Goal: Transaction & Acquisition: Download file/media

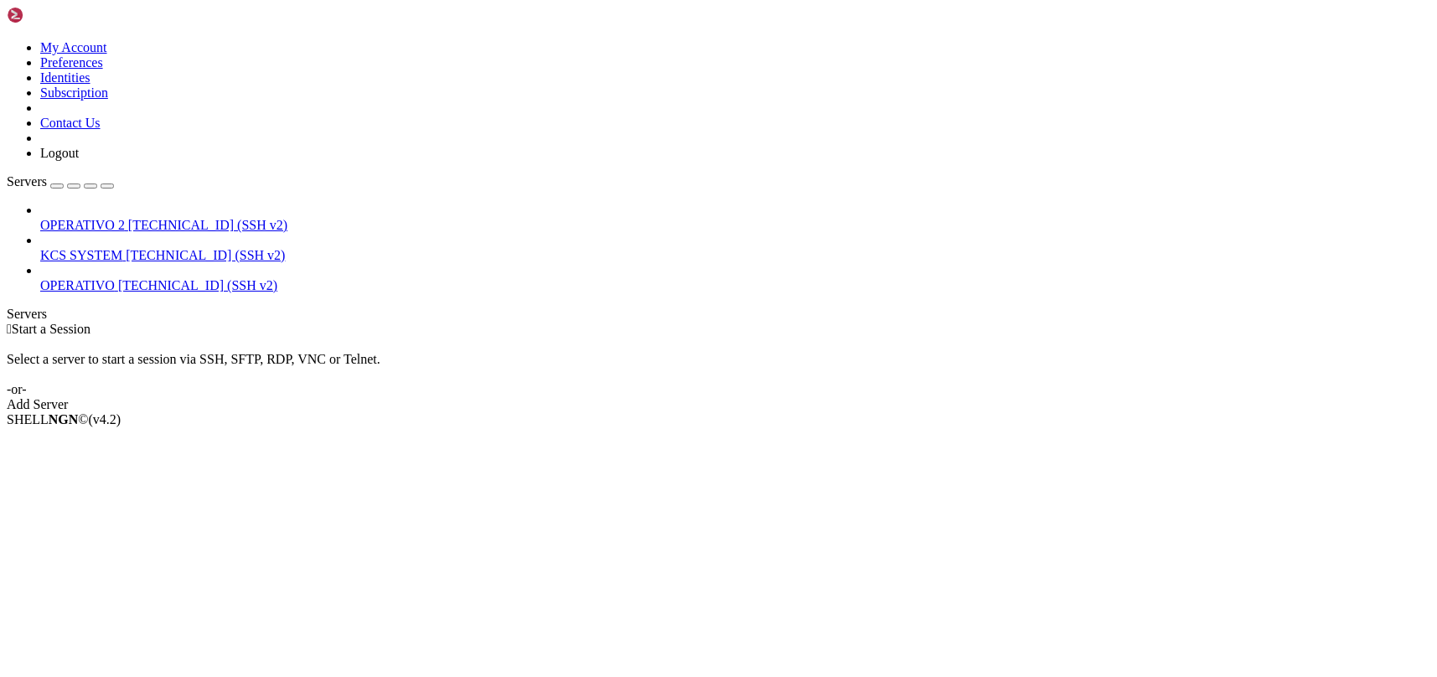
click at [126, 248] on span "[TECHNICAL_ID] (SSH v2)" at bounding box center [205, 255] width 159 height 14
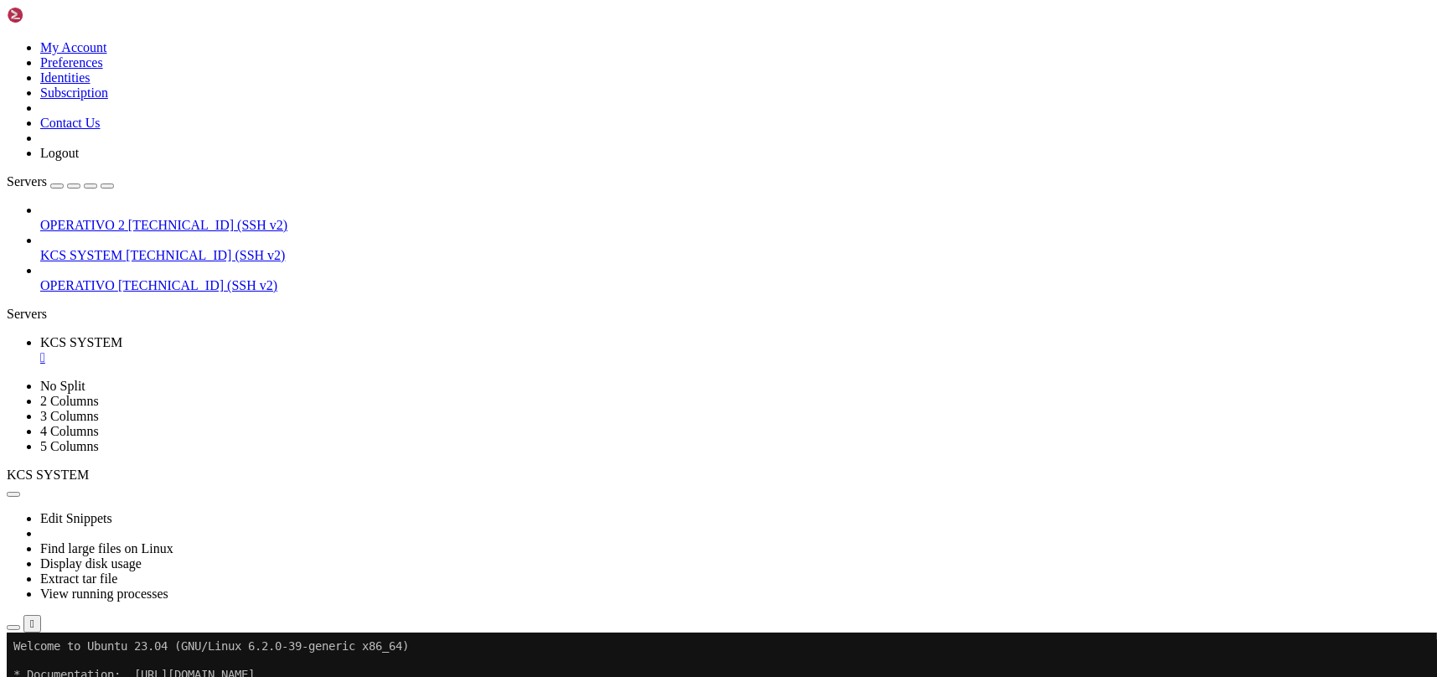
click at [13, 628] on icon "button" at bounding box center [13, 628] width 0 height 0
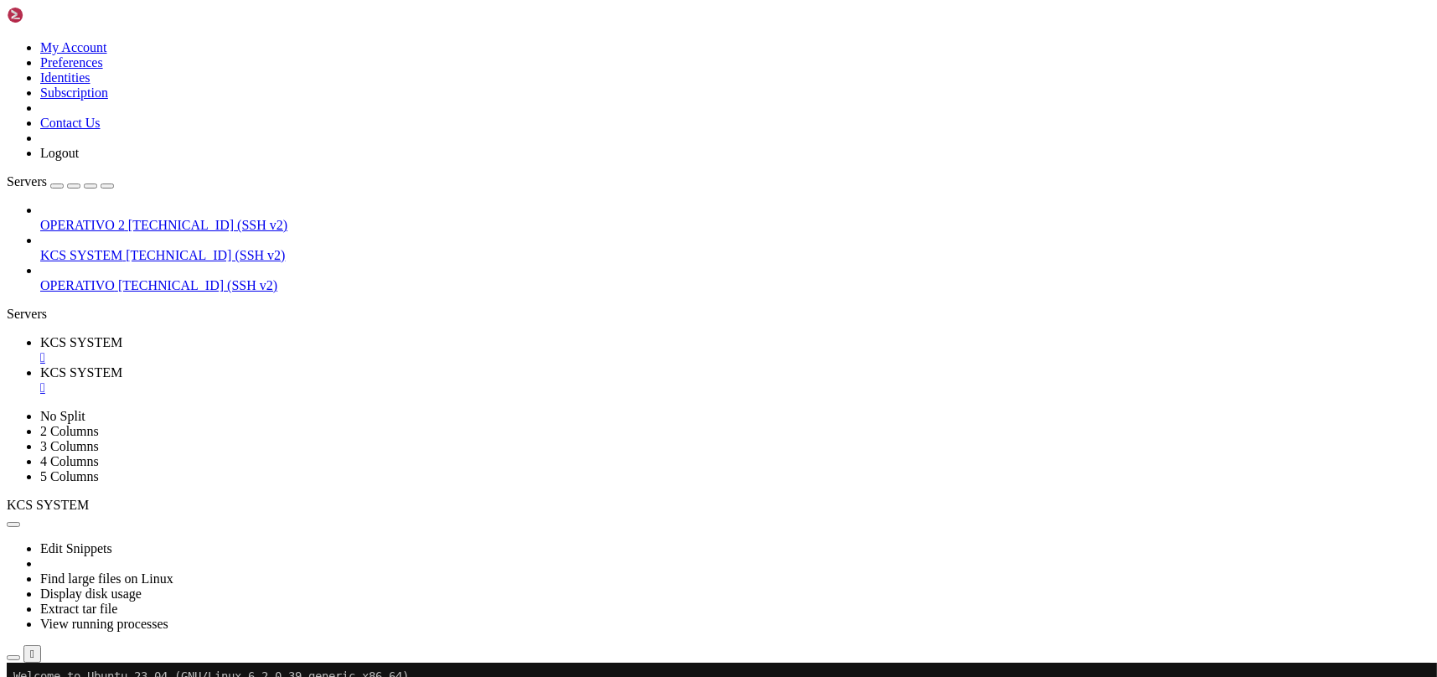
type input "/home/ubuntu/31-app-odoo2"
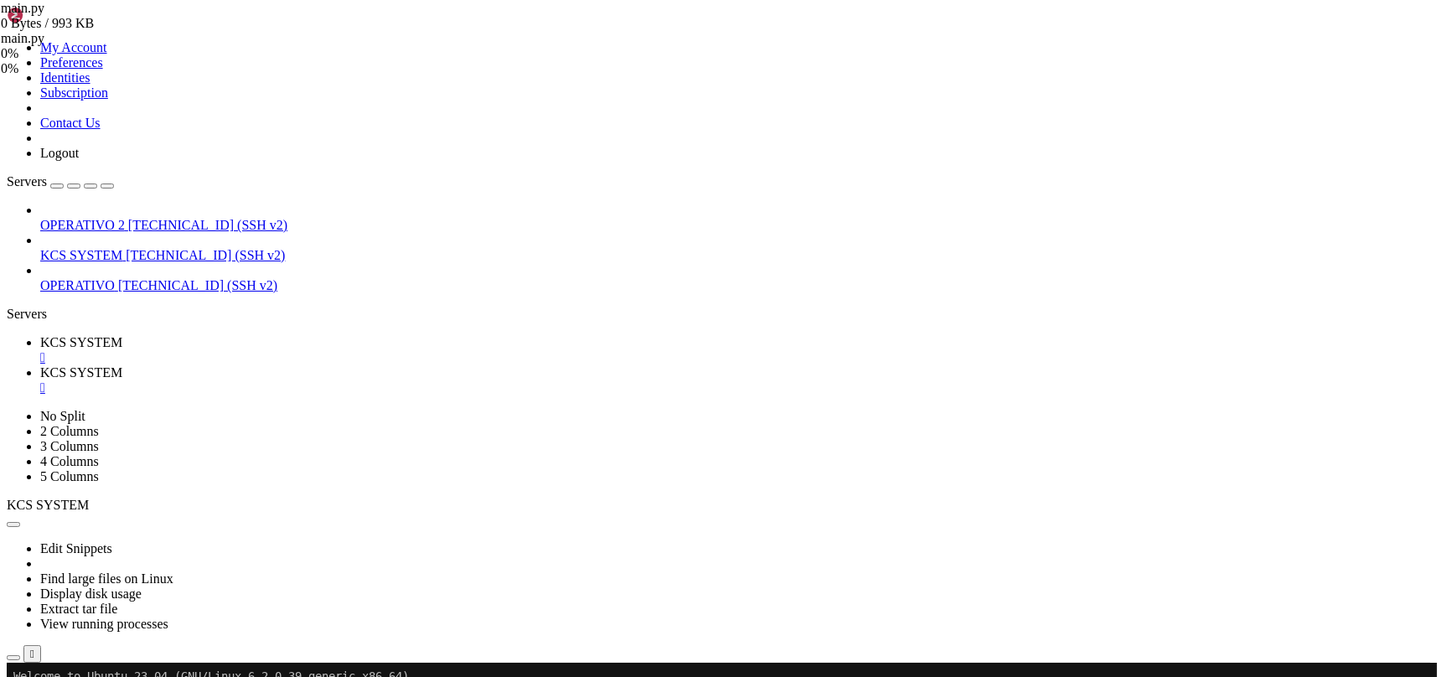
click at [279, 335] on link "KCS SYSTEM " at bounding box center [735, 350] width 1390 height 30
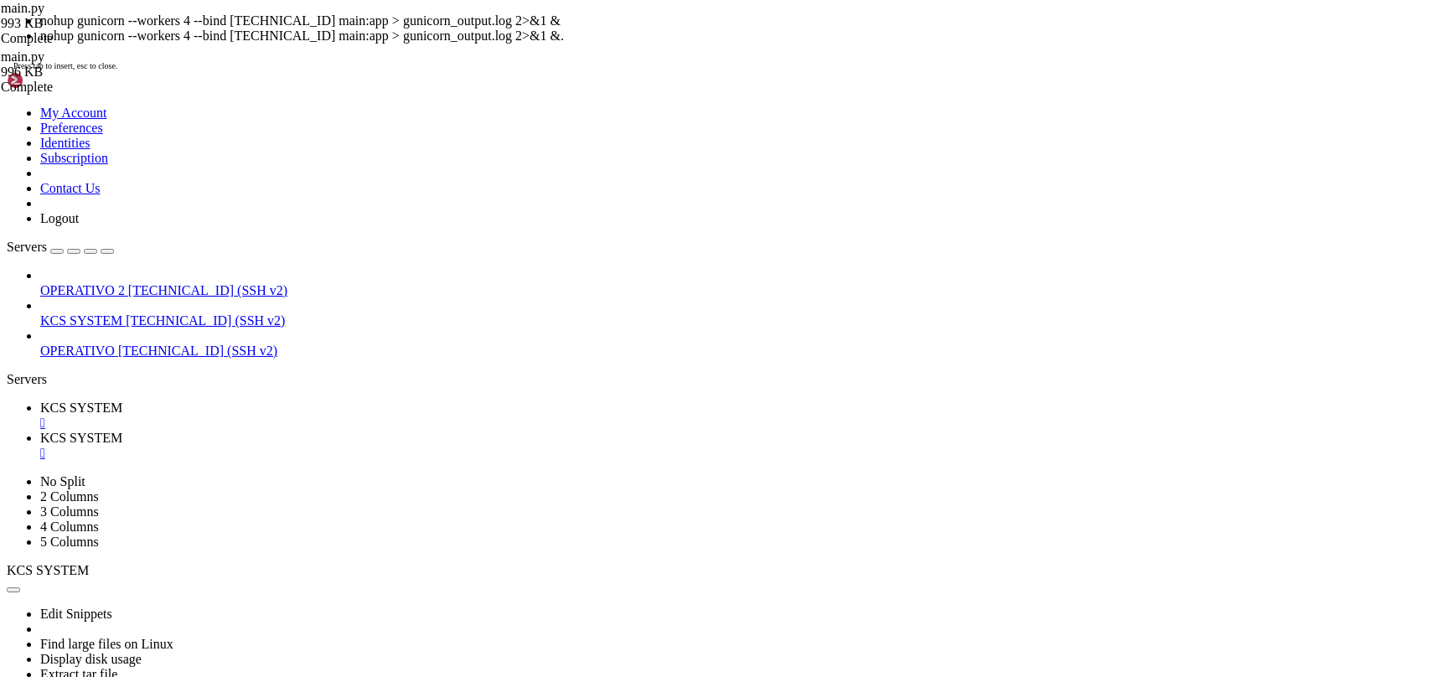
scroll to position [142, 0]
